Goal: Transaction & Acquisition: Subscribe to service/newsletter

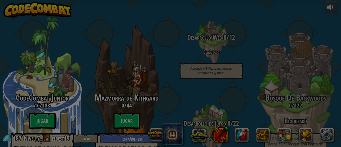
select select "es-ES"
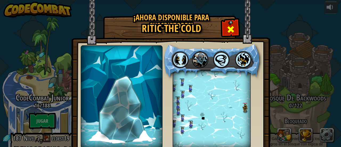
click at [229, 34] on span at bounding box center [230, 29] width 9 height 9
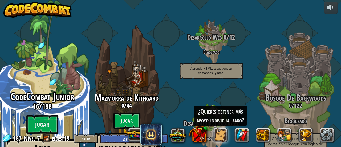
click at [41, 115] on div "CodeCombat Junior 16 / 188 Jugar Ages [DEMOGRAPHIC_DATA] Blocks or simple text …" at bounding box center [41, 141] width 101 height 101
select select "es-ES"
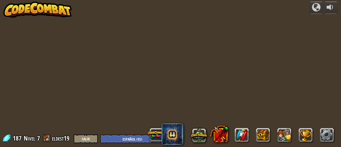
select select "es-ES"
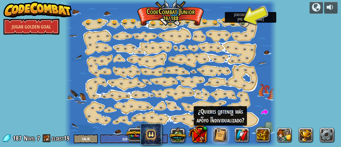
click at [244, 23] on link at bounding box center [244, 22] width 11 height 11
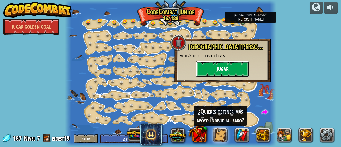
click at [223, 67] on button "Jugar" at bounding box center [222, 69] width 53 height 16
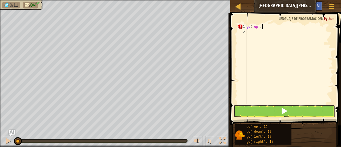
scroll to position [2, 1]
type textarea "go('up', 3)"
type textarea "go('right', 3)"
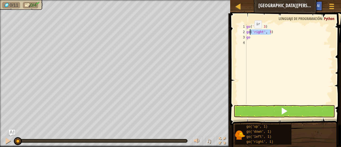
drag, startPoint x: 271, startPoint y: 32, endPoint x: 250, endPoint y: 34, distance: 21.1
click at [250, 34] on div "go ( 'up' , 3 ) go ( 'right' , 3 ) go" at bounding box center [289, 69] width 88 height 91
click at [252, 39] on div "go ( 'up' , 3 ) go ( 'right' , 3 ) go" at bounding box center [289, 69] width 88 height 91
click at [247, 39] on div "go ( 'up' , 3 ) go ( 'right' , 3 ) ( 'right' , 3 )" at bounding box center [289, 69] width 88 height 91
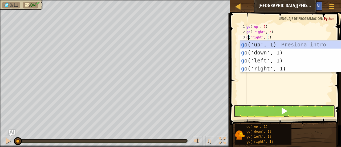
scroll to position [2, 0]
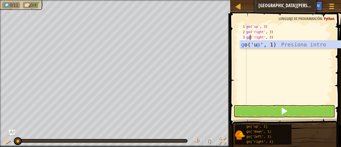
click at [261, 35] on div "go ( 'up' , 3 ) go ( 'right' , 3 ) gp ( 'right' , 3 )" at bounding box center [289, 69] width 88 height 91
type textarea "gp('down', 3)"
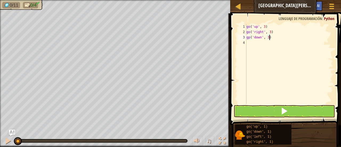
click at [273, 37] on div "go ( 'up' , 3 ) go ( 'right' , 3 ) gp ( 'down' , 3 )" at bounding box center [289, 69] width 88 height 91
click at [253, 46] on div "go ( 'up' , 3 ) go ( 'right' , 3 ) gp ( 'down' , 3 )" at bounding box center [289, 69] width 88 height 91
click at [250, 38] on div "go ( 'up' , 3 ) go ( 'right' , 3 ) gp ( 'down' , 3 )" at bounding box center [289, 69] width 88 height 91
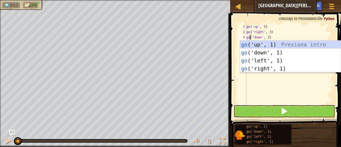
click at [281, 32] on div "go ( 'up' , 3 ) go ( 'right' , 3 ) go ( 'down' , 3 )" at bounding box center [289, 69] width 88 height 91
type textarea "go('right', 3)"
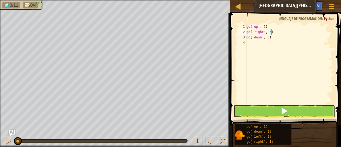
click at [252, 43] on div "go ( 'up' , 3 ) go ( 'right' , 3 ) go ( 'down' , 3 )" at bounding box center [289, 69] width 88 height 91
click at [261, 43] on div "go ( 'up' , 3 ) go ( 'right' , 3 ) go ( 'down' , 3 ) go ( 'right' , 3 )" at bounding box center [289, 69] width 88 height 91
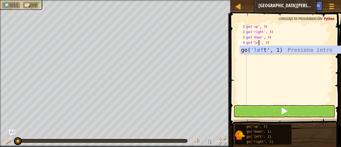
scroll to position [2, 1]
type textarea "go('left', 3)"
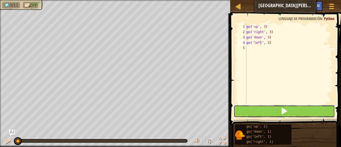
click at [269, 112] on button at bounding box center [284, 111] width 101 height 12
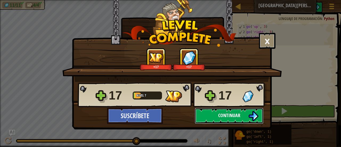
click at [218, 114] on span "Continuar" at bounding box center [229, 115] width 22 height 7
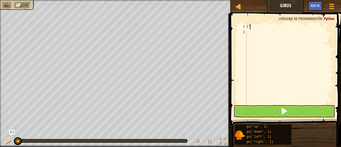
type textarea "("
click at [261, 26] on div "go ( 'right' , 3 )" at bounding box center [289, 69] width 88 height 91
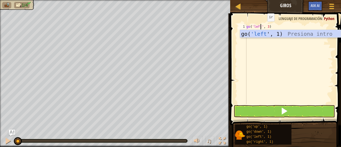
scroll to position [2, 1]
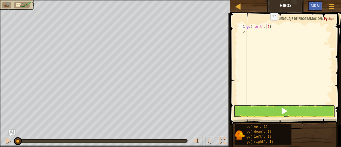
drag, startPoint x: 266, startPoint y: 25, endPoint x: 270, endPoint y: 28, distance: 5.2
click at [267, 25] on div "go ( 'left' , 3 )" at bounding box center [289, 69] width 88 height 91
type textarea "go('left', 2)"
click at [254, 32] on div "go ( 'left' , 2 )" at bounding box center [289, 69] width 88 height 91
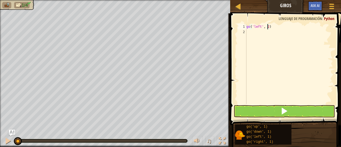
scroll to position [2, 0]
click at [261, 31] on div "go ( 'left' , 2 ) go ( 'right' , 3 )" at bounding box center [289, 69] width 88 height 91
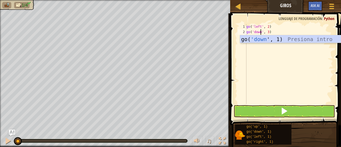
scroll to position [2, 1]
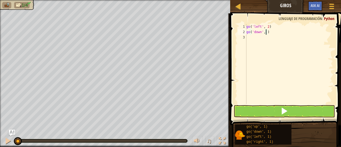
type textarea "go('down', 2)"
click at [249, 36] on div "go ( 'left' , 2 ) go ( 'down' , 2 )" at bounding box center [289, 69] width 88 height 91
click at [268, 39] on div "go ( 'left' , 2 ) go ( 'down' , 2 ) go ( 'right' , 3 )" at bounding box center [289, 69] width 88 height 91
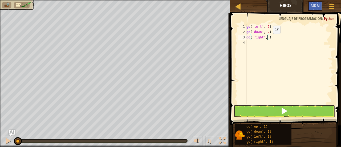
type textarea "go('right', 4)"
click at [254, 45] on div "go ( 'left' , 2 ) go ( 'down' , 2 ) go ( 'right' , 4 )" at bounding box center [289, 69] width 88 height 91
click at [259, 44] on div "go ( 'left' , 2 ) go ( 'down' , 2 ) go ( 'right' , 4 ) go ( 'right' , 3 )" at bounding box center [289, 69] width 88 height 91
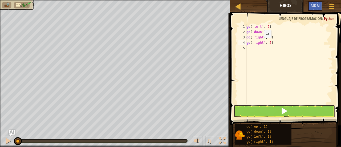
click at [259, 43] on div "go ( 'left' , 2 ) go ( 'down' , 2 ) go ( 'right' , 4 ) go ( 'right' , 3 )" at bounding box center [289, 69] width 88 height 91
click at [264, 44] on div "go ( 'left' , 2 ) go ( 'down' , 2 ) go ( 'right' , 4 ) go ( 'right' , 3 )" at bounding box center [289, 69] width 88 height 91
click at [263, 43] on div "go ( 'left' , 2 ) go ( 'down' , 2 ) go ( 'right' , 4 ) go ( 'right' , 3 )" at bounding box center [289, 69] width 88 height 91
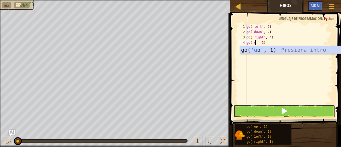
scroll to position [2, 1]
click at [264, 43] on div "go ( 'left' , 2 ) go ( 'down' , 2 ) go ( 'right' , 4 ) go ( 'up' , 3 )" at bounding box center [289, 69] width 88 height 91
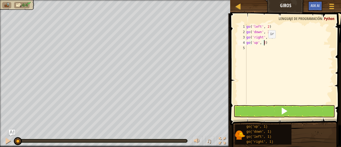
scroll to position [2, 1]
click at [272, 112] on button at bounding box center [284, 111] width 101 height 12
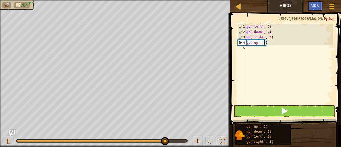
type textarea "go('up', 3)"
click at [278, 108] on button at bounding box center [284, 111] width 101 height 12
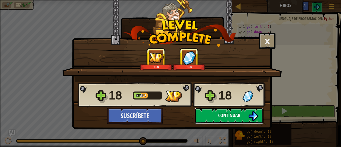
click at [244, 111] on button "Continuar" at bounding box center [229, 116] width 69 height 16
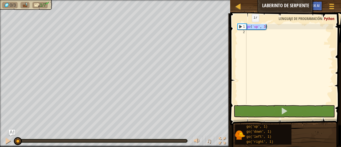
drag, startPoint x: 266, startPoint y: 27, endPoint x: 247, endPoint y: 27, distance: 18.6
click at [247, 27] on div "go ( 'up' , 3 )" at bounding box center [289, 69] width 88 height 91
type textarea "go('up', 3)"
click at [249, 30] on div "go ( 'up' , 3 )" at bounding box center [289, 69] width 88 height 91
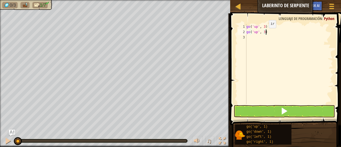
click at [264, 33] on div "go ( 'up' , 3 ) go ( 'up' , 3 )" at bounding box center [289, 69] width 88 height 91
click at [240, 32] on div "2" at bounding box center [242, 31] width 9 height 5
click at [256, 32] on div "go ( 'up' , 3 ) go ( 'up' , 3 )" at bounding box center [289, 69] width 88 height 91
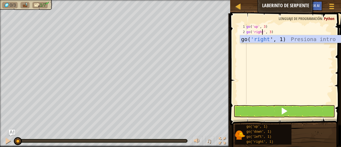
scroll to position [2, 1]
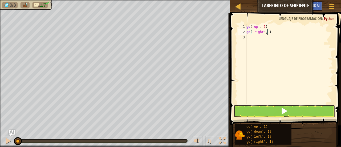
type textarea "go('right', 2)"
click at [259, 36] on div "go ( 'up' , 3 ) go ( 'right' , 2 )" at bounding box center [289, 69] width 88 height 91
click at [259, 38] on div "go ( 'up' , 3 ) go ( 'right' , 2 ) go ( 'up' , 3 )" at bounding box center [289, 69] width 88 height 91
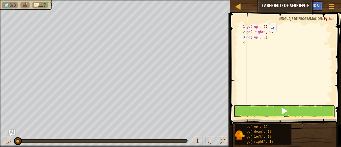
click at [264, 37] on div "go ( 'up' , 3 ) go ( 'right' , 2 ) go ( 'up' , 3 )" at bounding box center [289, 69] width 88 height 91
type textarea "go('up', 1)"
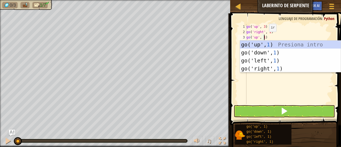
scroll to position [2, 1]
click at [268, 0] on body "Mapa Laberinto de Serpiente Menú del Juego Ask AI 1 ההההההההההההההההההההההההההה…" at bounding box center [170, 0] width 341 height 0
click at [268, 39] on div "go ( 'up' , 3 ) go ( 'right' , 2 ) go ( 'up' , 1 )" at bounding box center [289, 69] width 88 height 91
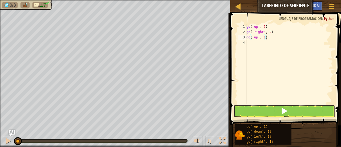
click at [258, 43] on div "go ( 'up' , 3 ) go ( 'right' , 2 ) go ( 'up' , 1 )" at bounding box center [289, 69] width 88 height 91
click at [256, 43] on div "go ( 'up' , 3 ) go ( 'right' , 2 ) go ( 'up' , 1 ) go ( 'up' , 3 )" at bounding box center [289, 69] width 88 height 91
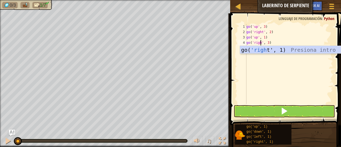
scroll to position [2, 1]
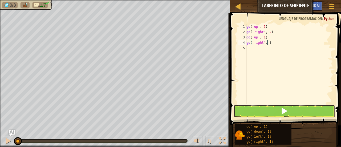
type textarea "go('right', 2)"
click at [251, 48] on div "go ( 'up' , 3 ) go ( 'right' , 2 ) go ( 'up' , 1 ) go ( 'right' , 2 )" at bounding box center [289, 69] width 88 height 91
click at [256, 48] on div "go ( 'up' , 3 ) go ( 'right' , 2 ) go ( 'up' , 1 ) go ( 'right' , 2 ) go ( 'up'…" at bounding box center [289, 69] width 88 height 91
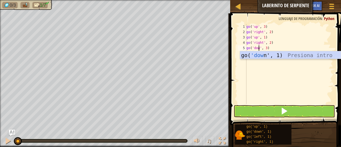
scroll to position [2, 1]
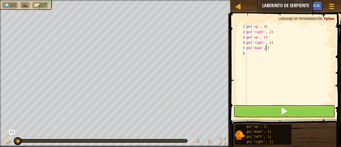
type textarea "go('down', 2)"
click at [253, 56] on div "go ( 'up' , 3 ) go ( 'right' , 2 ) go ( 'up' , 1 ) go ( 'right' , 2 ) go ( 'dow…" at bounding box center [289, 69] width 88 height 91
click at [256, 54] on div "go ( 'up' , 3 ) go ( 'right' , 2 ) go ( 'up' , 1 ) go ( 'right' , 2 ) go ( 'dow…" at bounding box center [289, 69] width 88 height 91
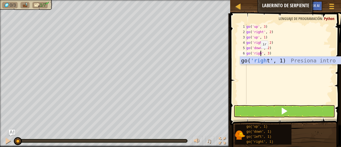
scroll to position [2, 1]
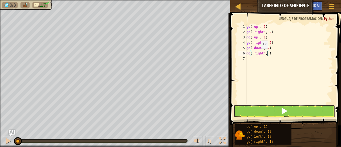
type textarea "go('right', 2)"
click at [251, 58] on div "go ( 'up' , 3 ) go ( 'right' , 2 ) go ( 'up' , 1 ) go ( 'right' , 2 ) go ( 'dow…" at bounding box center [289, 69] width 88 height 91
type textarea "go('up', 3)"
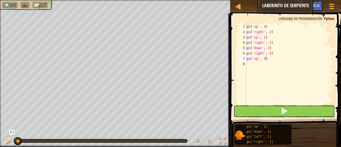
click at [276, 105] on button at bounding box center [284, 111] width 101 height 12
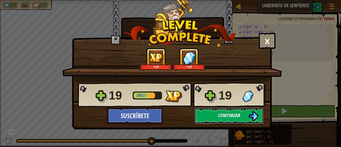
click at [237, 114] on span "Continuar" at bounding box center [229, 115] width 22 height 7
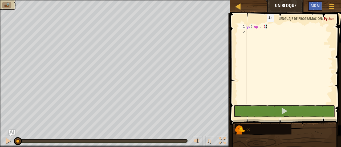
click at [262, 27] on div "go ( 'up' , 1 )" at bounding box center [289, 69] width 88 height 91
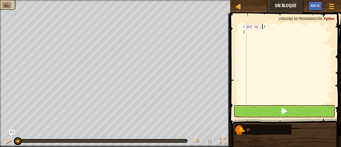
type textarea "go('up', 2)"
click at [257, 35] on div "go ( 'up' , 2 )" at bounding box center [289, 69] width 88 height 91
paste textarea "go('up', 3)"
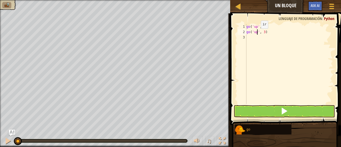
click at [256, 34] on div "go ( 'up' , 2 ) go ( 'up' , 3 )" at bounding box center [289, 69] width 88 height 91
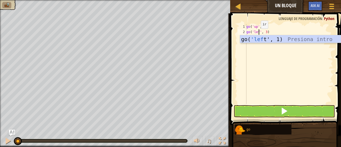
type textarea "go('left', 3)"
click at [275, 34] on div "go ( 'up' , 2 ) go ( 'left' , 3 )" at bounding box center [289, 69] width 88 height 91
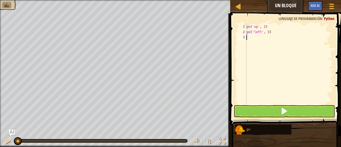
click at [250, 36] on div "go ( 'up' , 2 ) go ( 'left' , 3 )" at bounding box center [289, 69] width 88 height 91
paste textarea "go('up', 3)"
click at [257, 40] on div "go ( 'up' , 2 ) go ( 'left' , 3 ) go ( 'up' , 3 )" at bounding box center [289, 69] width 88 height 91
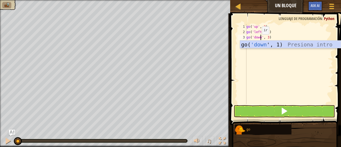
scroll to position [2, 1]
click at [269, 36] on div "go ( 'up' , 2 ) go ( 'left' , 3 ) go ( 'down' , 3 )" at bounding box center [289, 69] width 88 height 91
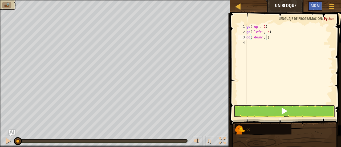
type textarea "go('down', 2)"
click at [254, 43] on div "go ( 'up' , 2 ) go ( 'left' , 3 ) go ( 'down' , 2 )" at bounding box center [289, 69] width 88 height 91
paste textarea "go('up', 3)"
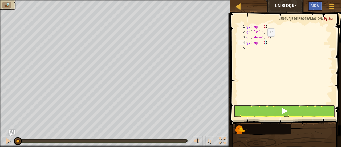
click at [263, 41] on div "go ( 'up' , 2 ) go ( 'left' , 3 ) go ( 'down' , 2 ) go ( 'up' , 3 )" at bounding box center [289, 69] width 88 height 91
click at [258, 43] on div "go ( 'up' , 2 ) go ( 'left' , 3 ) go ( 'down' , 2 ) go ( 'up' , 2 )" at bounding box center [289, 69] width 88 height 91
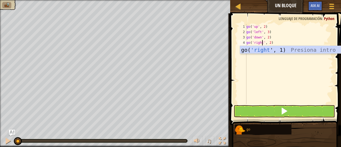
type textarea "go('right', 2)"
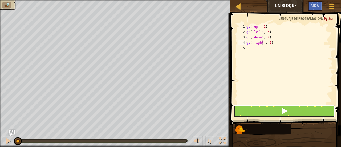
click at [265, 108] on button at bounding box center [284, 111] width 101 height 12
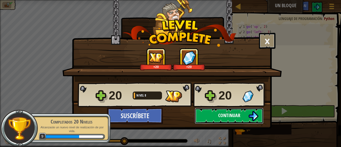
click at [237, 116] on span "Continuar" at bounding box center [229, 115] width 22 height 7
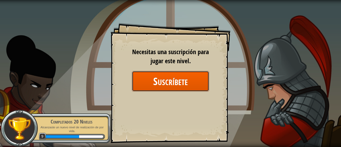
click at [142, 83] on button "Suscríbete" at bounding box center [170, 81] width 77 height 21
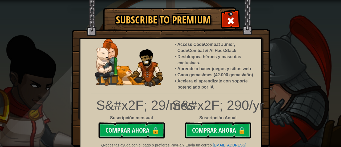
scroll to position [12, 0]
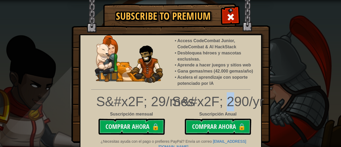
drag, startPoint x: 223, startPoint y: 104, endPoint x: 229, endPoint y: 105, distance: 5.7
click at [229, 105] on div "S&#x2F; 290/yr" at bounding box center [170, 101] width 189 height 19
click at [149, 104] on div "S&#x2F; 29/mes" at bounding box center [131, 101] width 71 height 19
drag, startPoint x: 153, startPoint y: 102, endPoint x: 163, endPoint y: 104, distance: 10.0
click at [163, 104] on div "S&#x2F; 29/mes" at bounding box center [131, 101] width 71 height 19
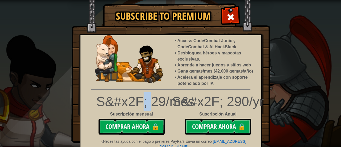
drag, startPoint x: 140, startPoint y: 100, endPoint x: 151, endPoint y: 101, distance: 10.7
click at [150, 101] on div "S&#x2F; 29/mes" at bounding box center [131, 101] width 71 height 19
click at [152, 101] on div "S&#x2F; 29/mes" at bounding box center [131, 101] width 71 height 19
click at [229, 18] on span at bounding box center [230, 17] width 9 height 9
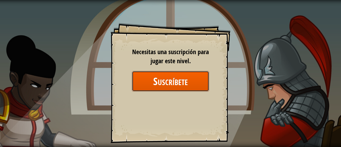
click at [175, 85] on button "Suscríbete" at bounding box center [170, 81] width 77 height 21
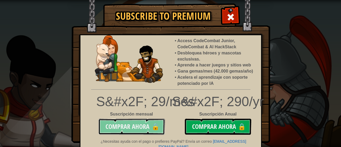
click at [135, 125] on button "Comprar ahora 🔒" at bounding box center [131, 126] width 67 height 16
